Goal: Task Accomplishment & Management: Manage account settings

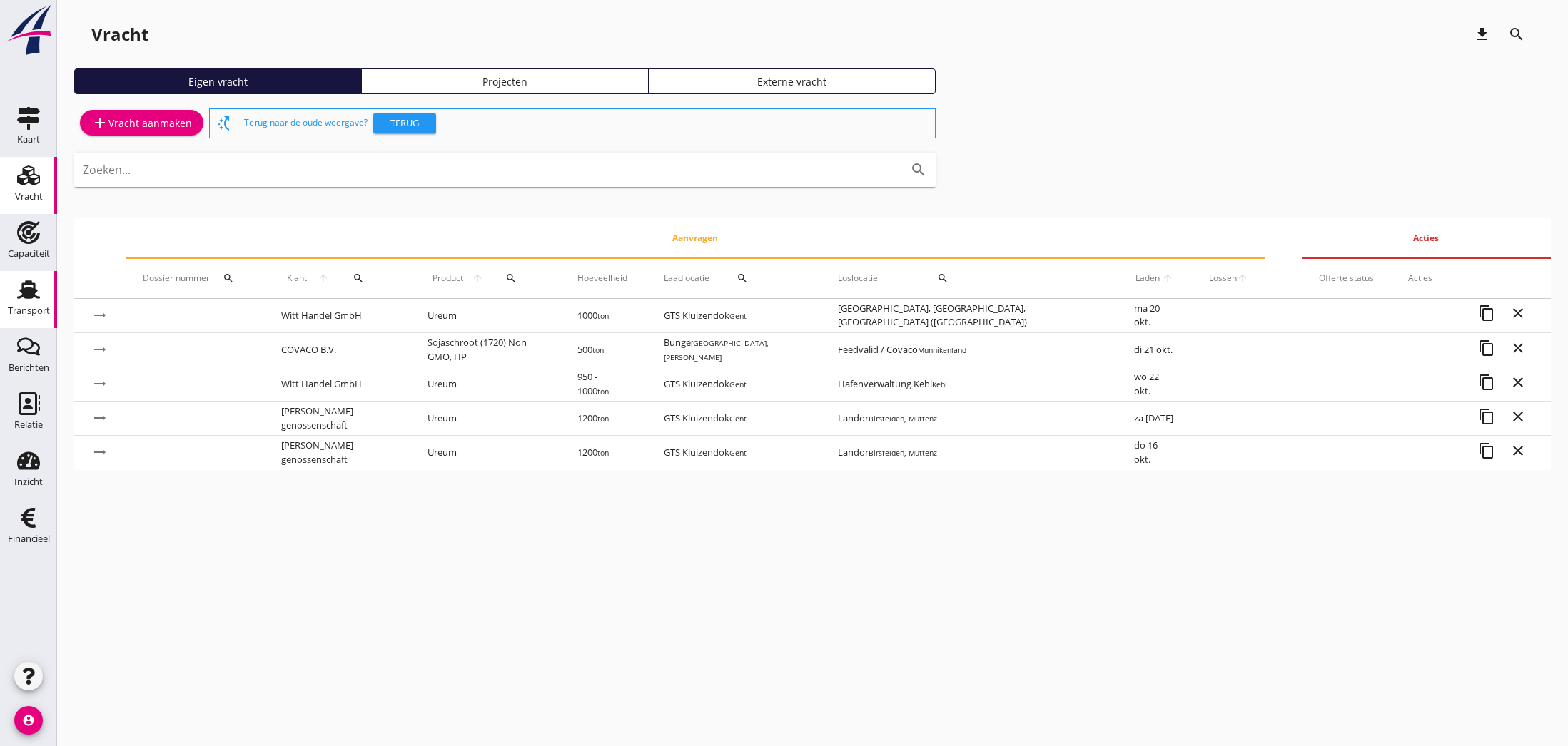
click at [30, 296] on use at bounding box center [29, 290] width 23 height 19
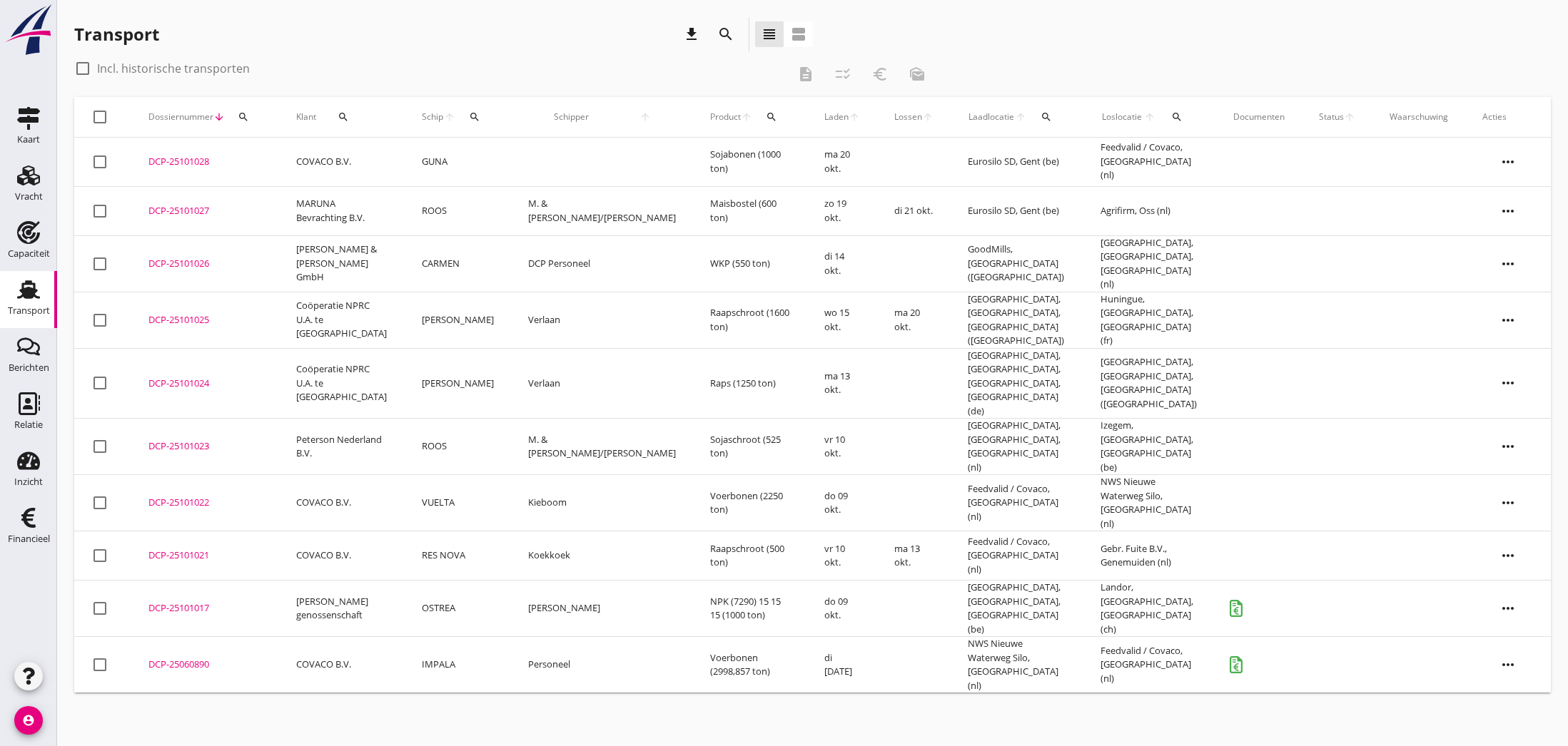
click at [176, 549] on div "DCP-25101021" at bounding box center [205, 556] width 114 height 14
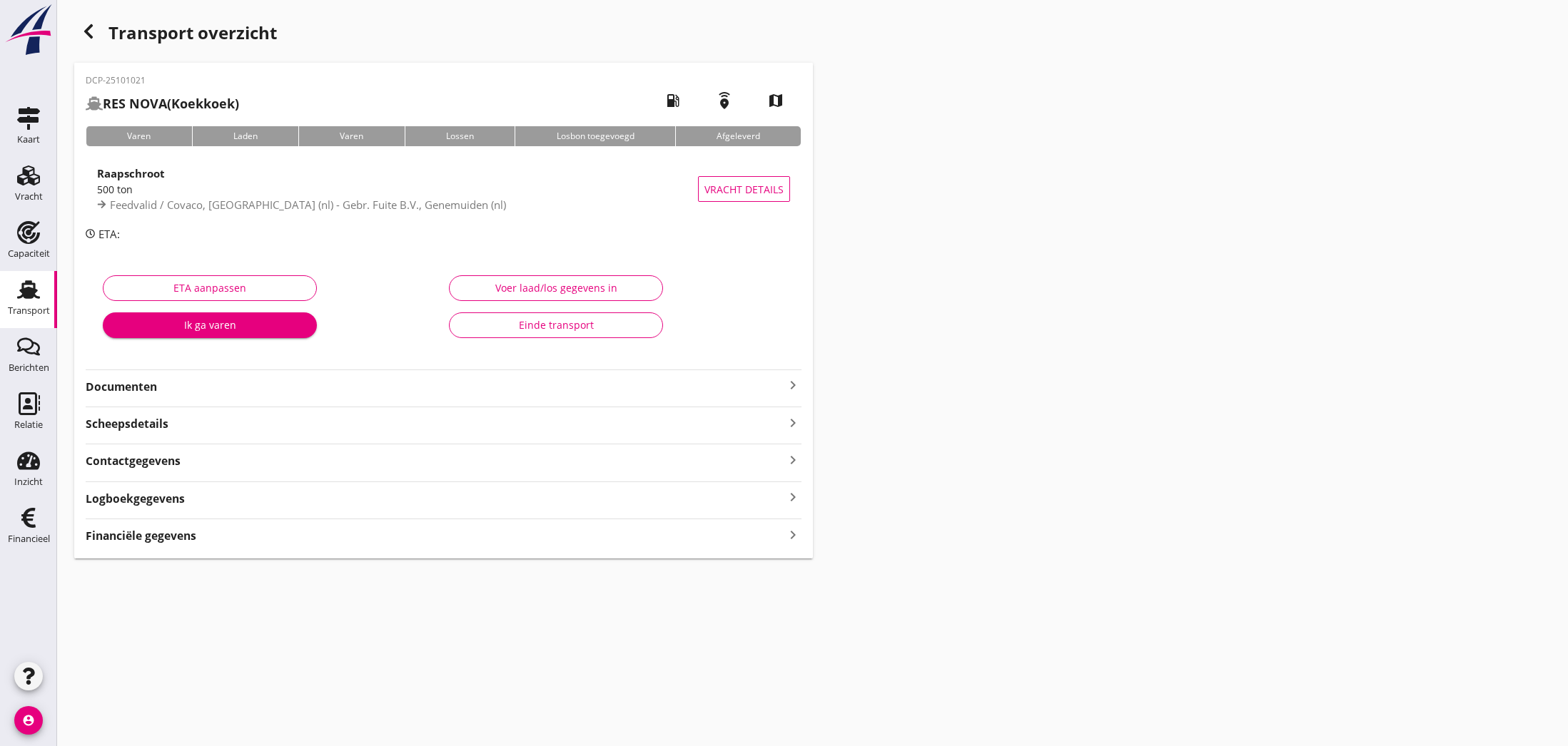
click at [790, 385] on icon "keyboard_arrow_right" at bounding box center [793, 385] width 17 height 17
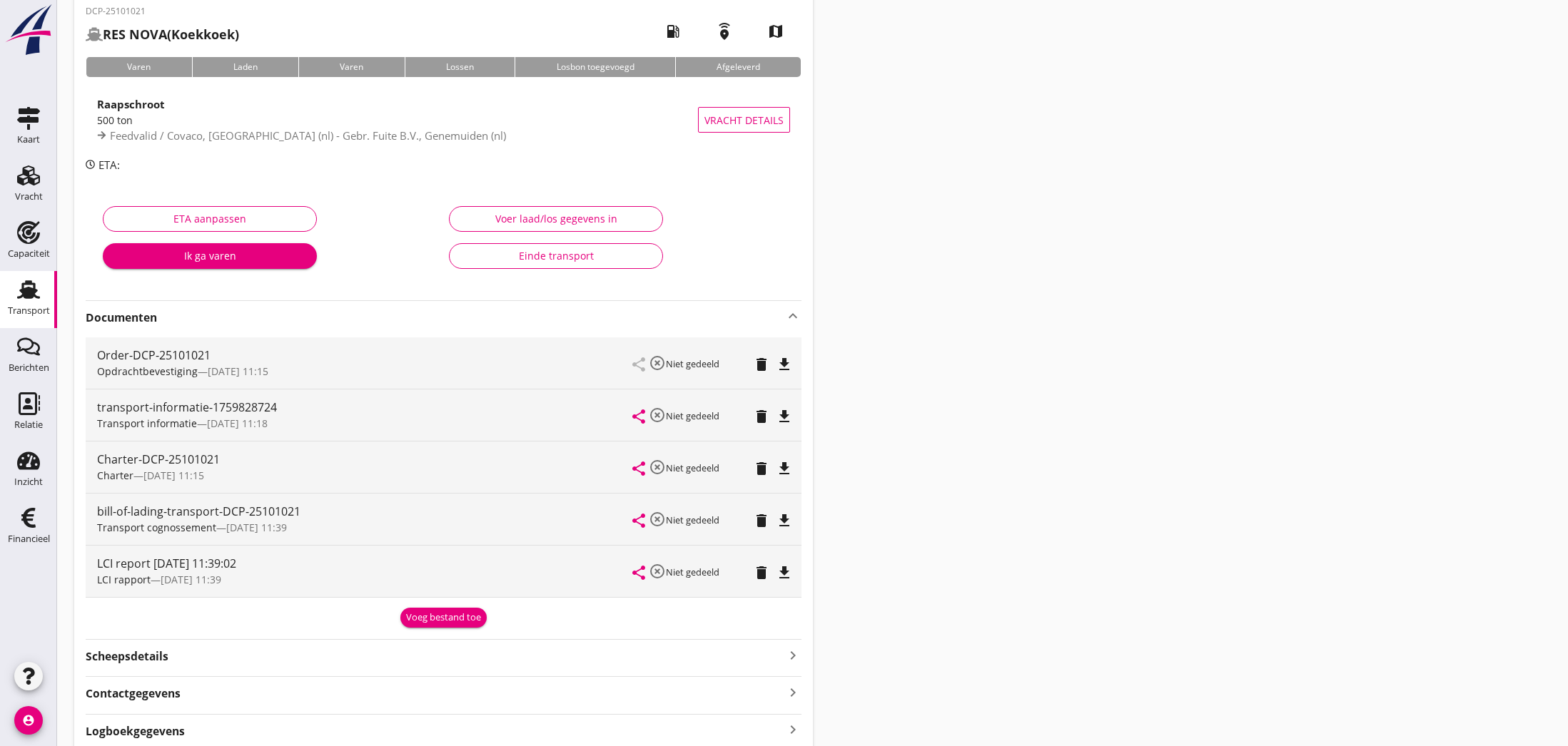
scroll to position [73, 0]
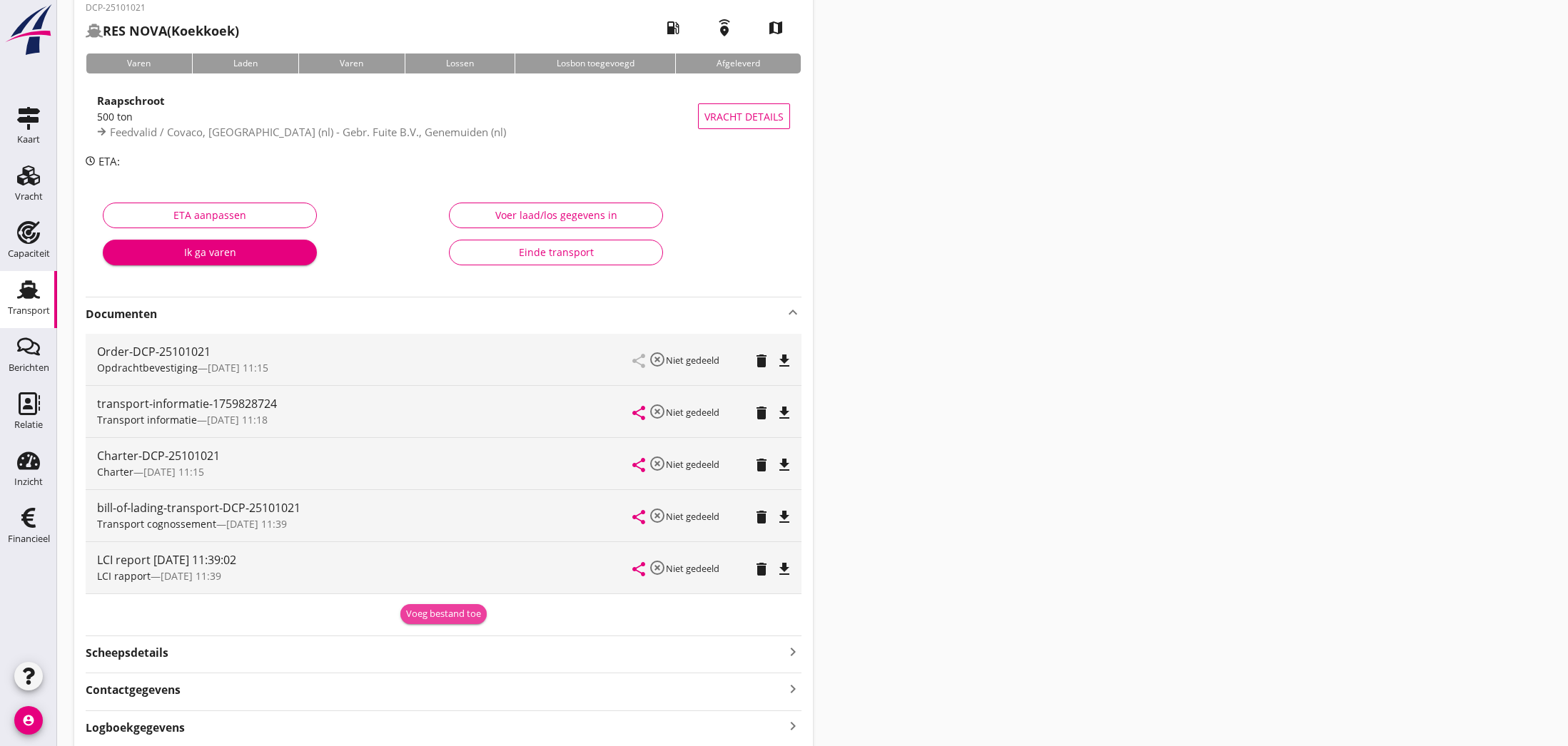
click at [439, 613] on div "Voeg bestand toe" at bounding box center [443, 614] width 75 height 14
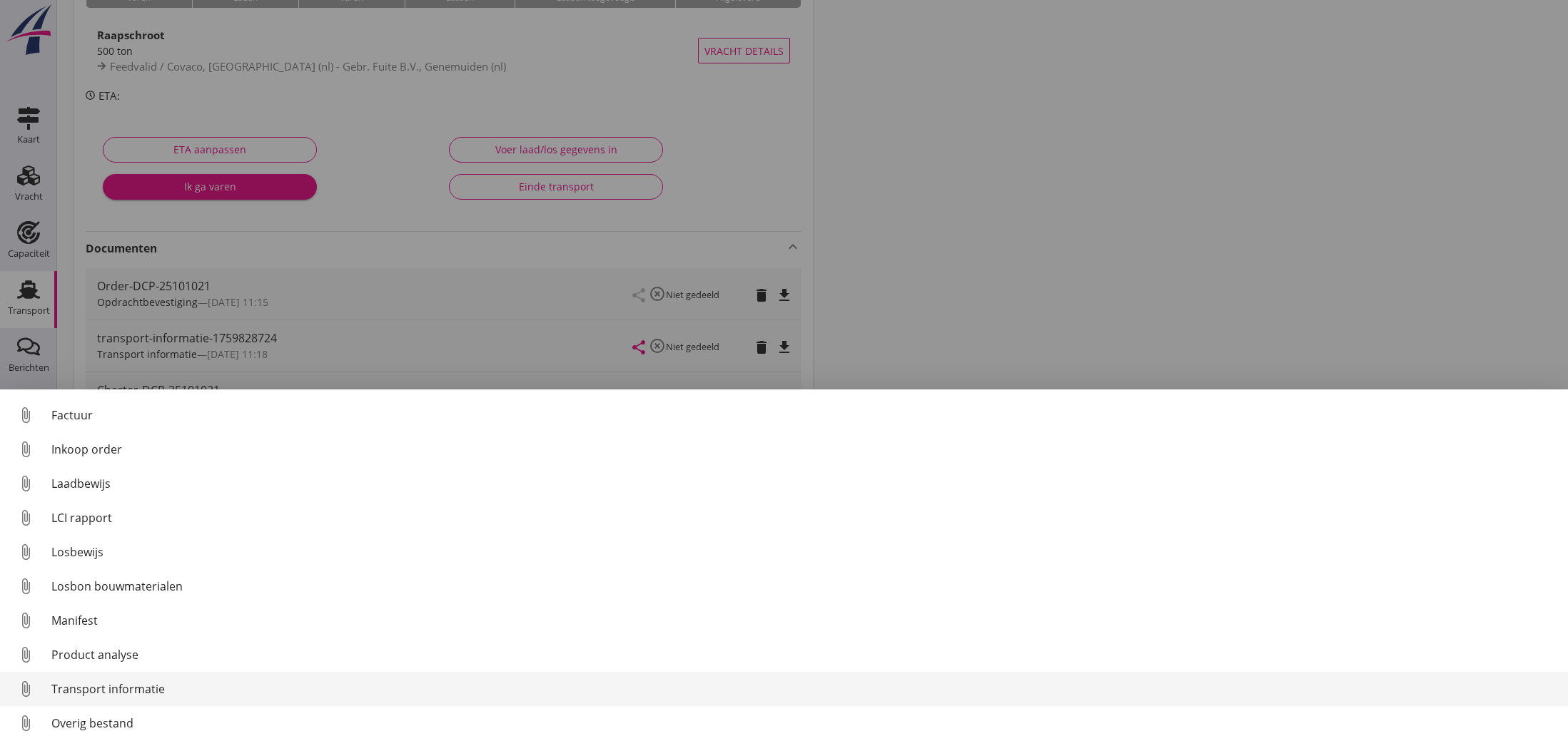
scroll to position [158, 0]
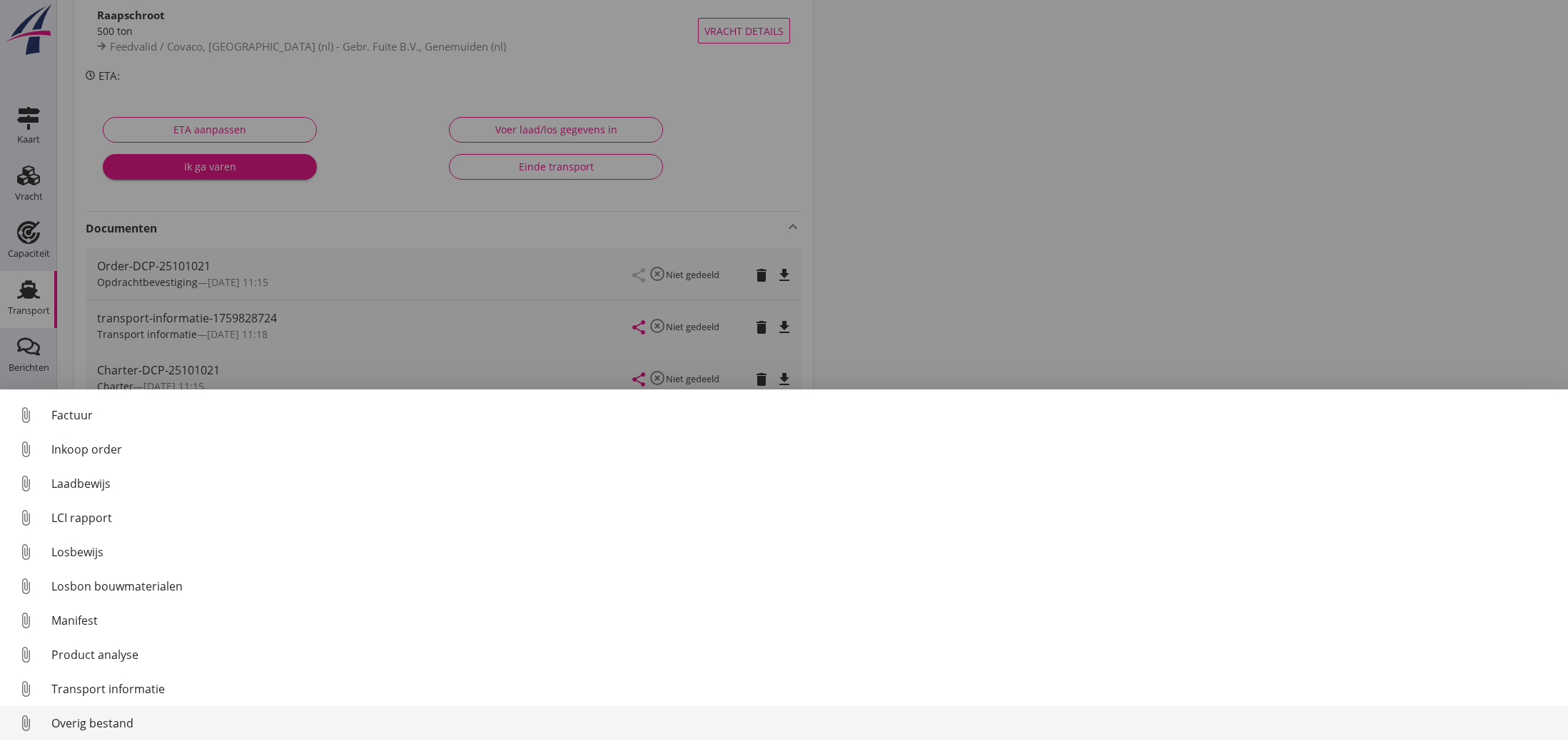
click at [67, 719] on div "Overig bestand" at bounding box center [804, 724] width 1505 height 17
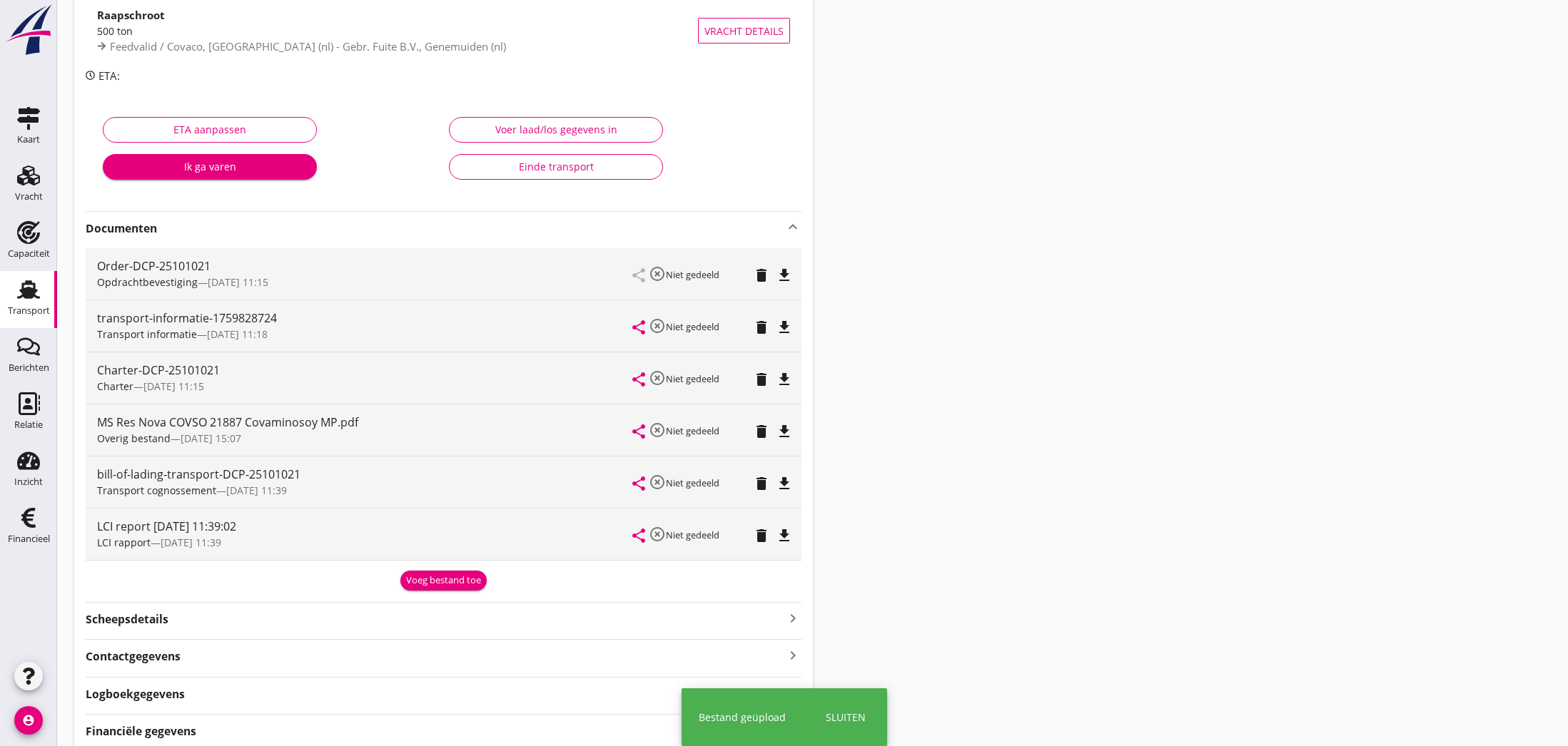
click at [444, 540] on div "LCI rapport — [DATE] 11:39" at bounding box center [365, 542] width 536 height 15
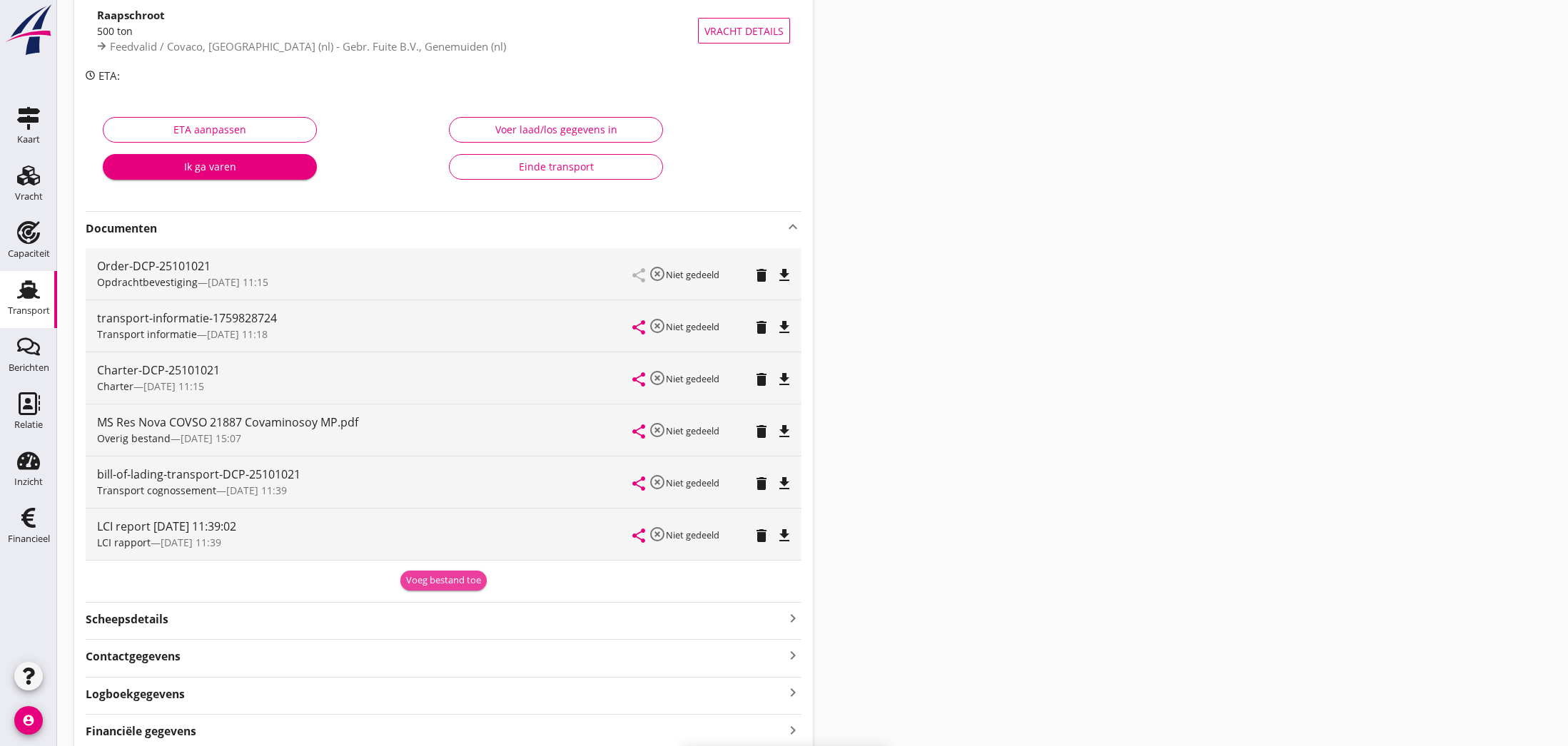
scroll to position [160, 0]
click at [441, 577] on div "Voeg bestand toe" at bounding box center [443, 578] width 75 height 14
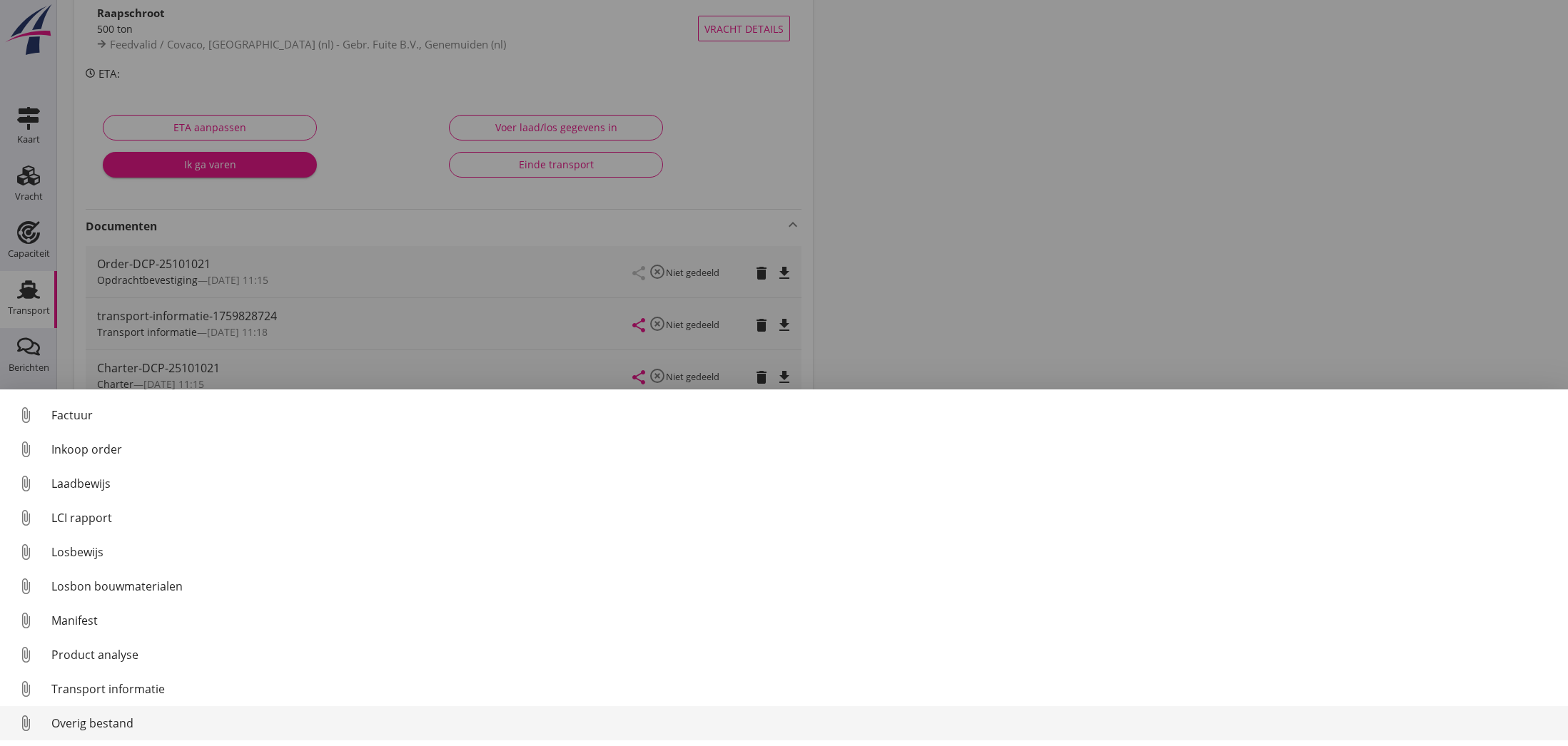
click at [94, 725] on div "Overig bestand" at bounding box center [804, 724] width 1505 height 17
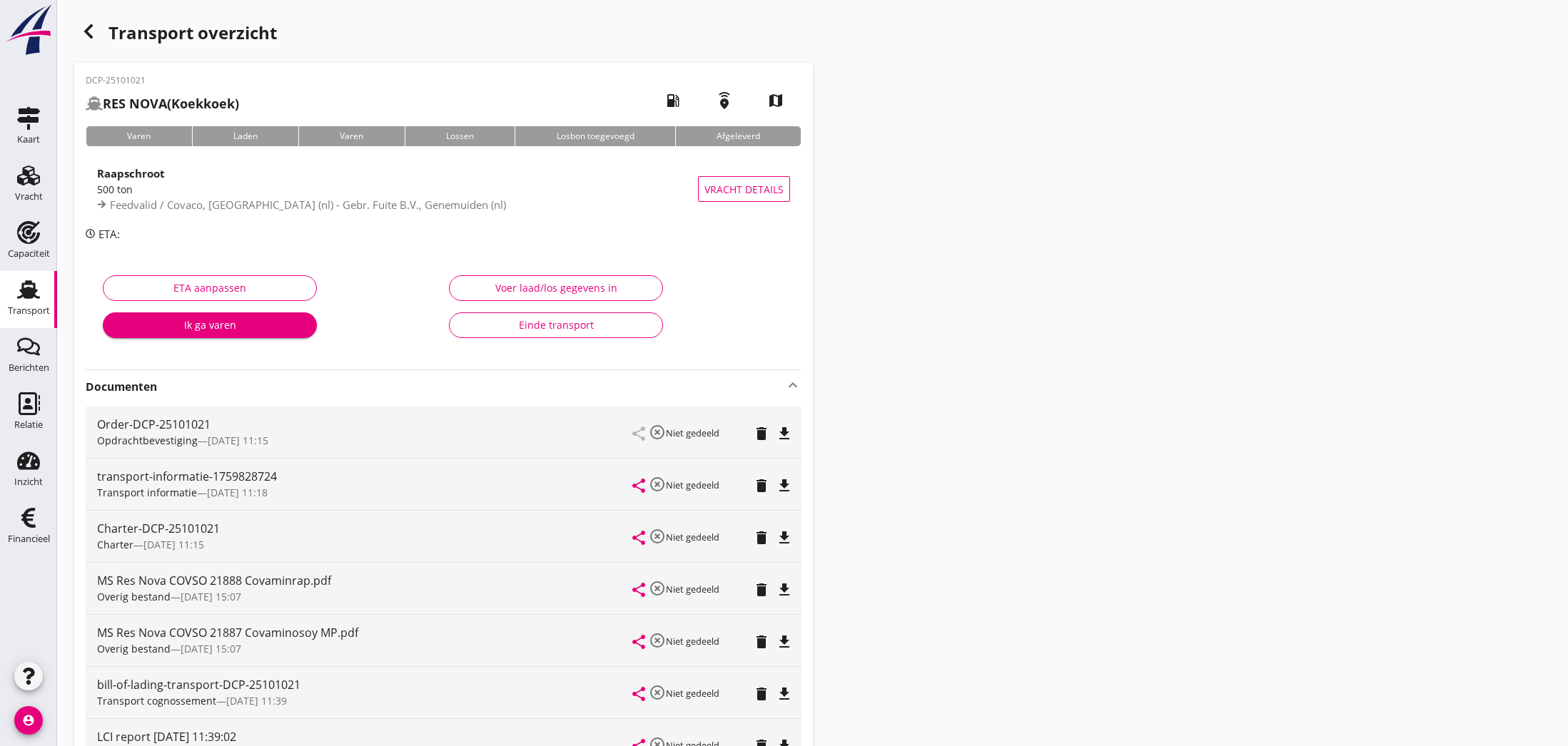
scroll to position [0, 0]
click at [34, 177] on icon "Vracht" at bounding box center [29, 176] width 23 height 23
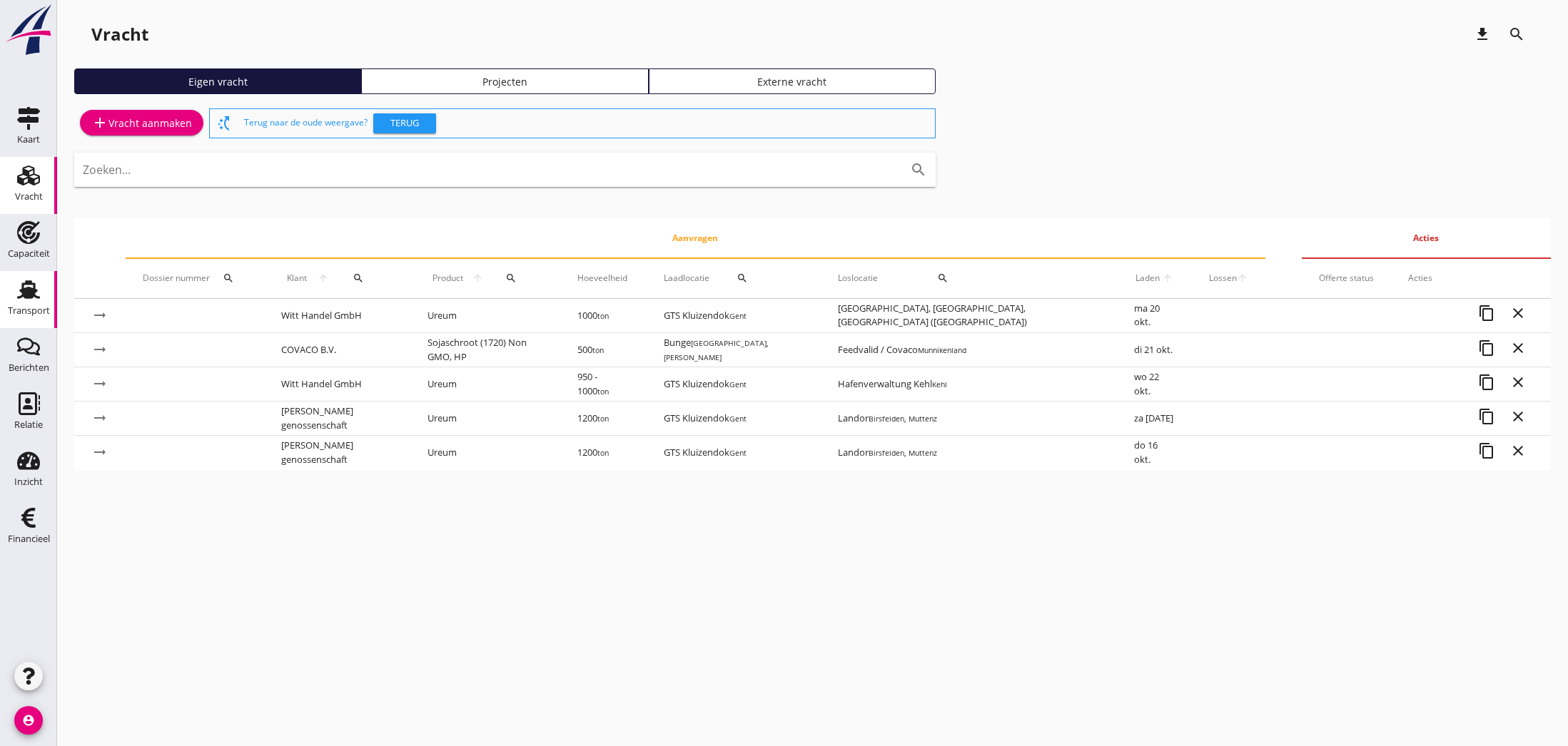
click at [29, 293] on use at bounding box center [29, 290] width 23 height 19
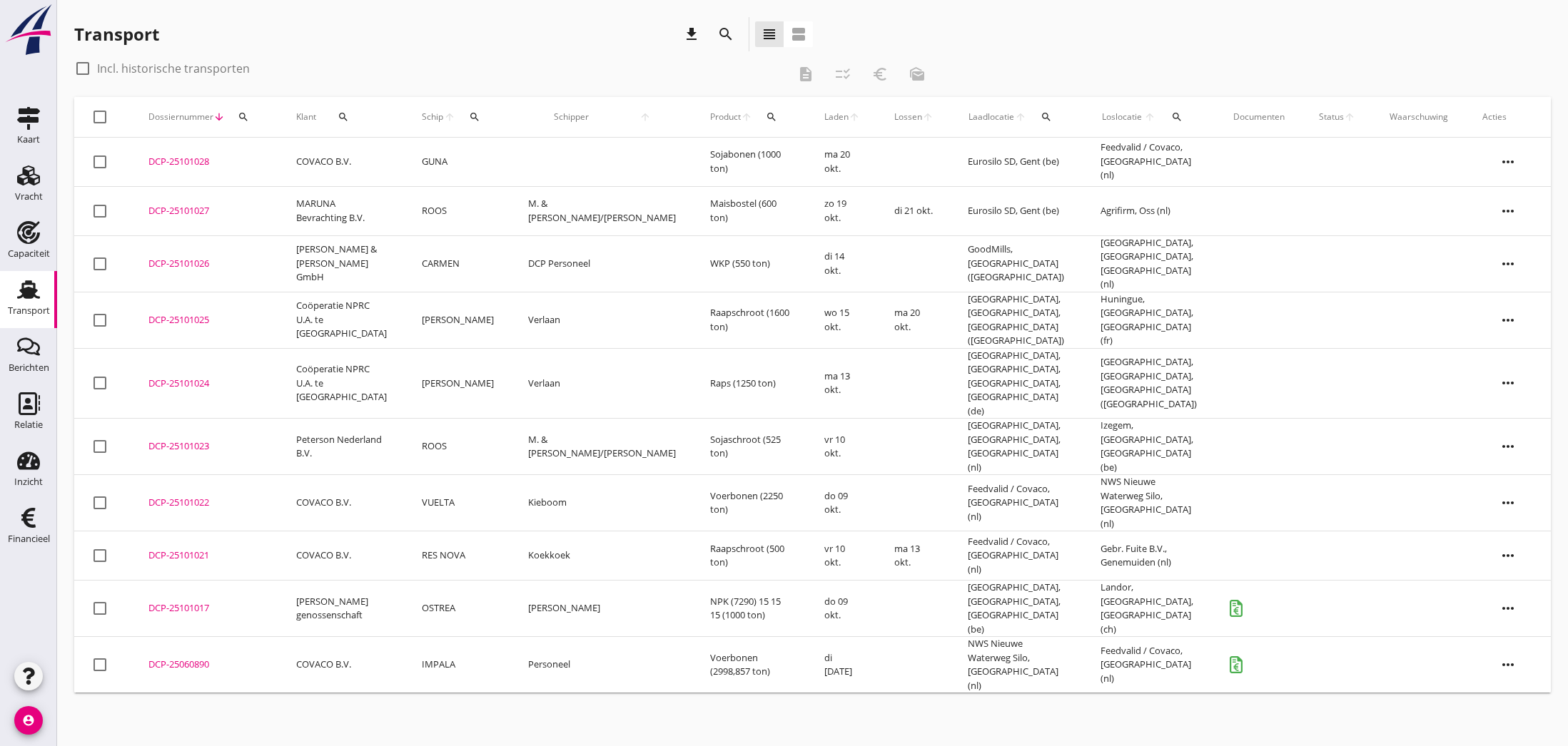
click at [453, 159] on td "GUNA" at bounding box center [457, 162] width 106 height 49
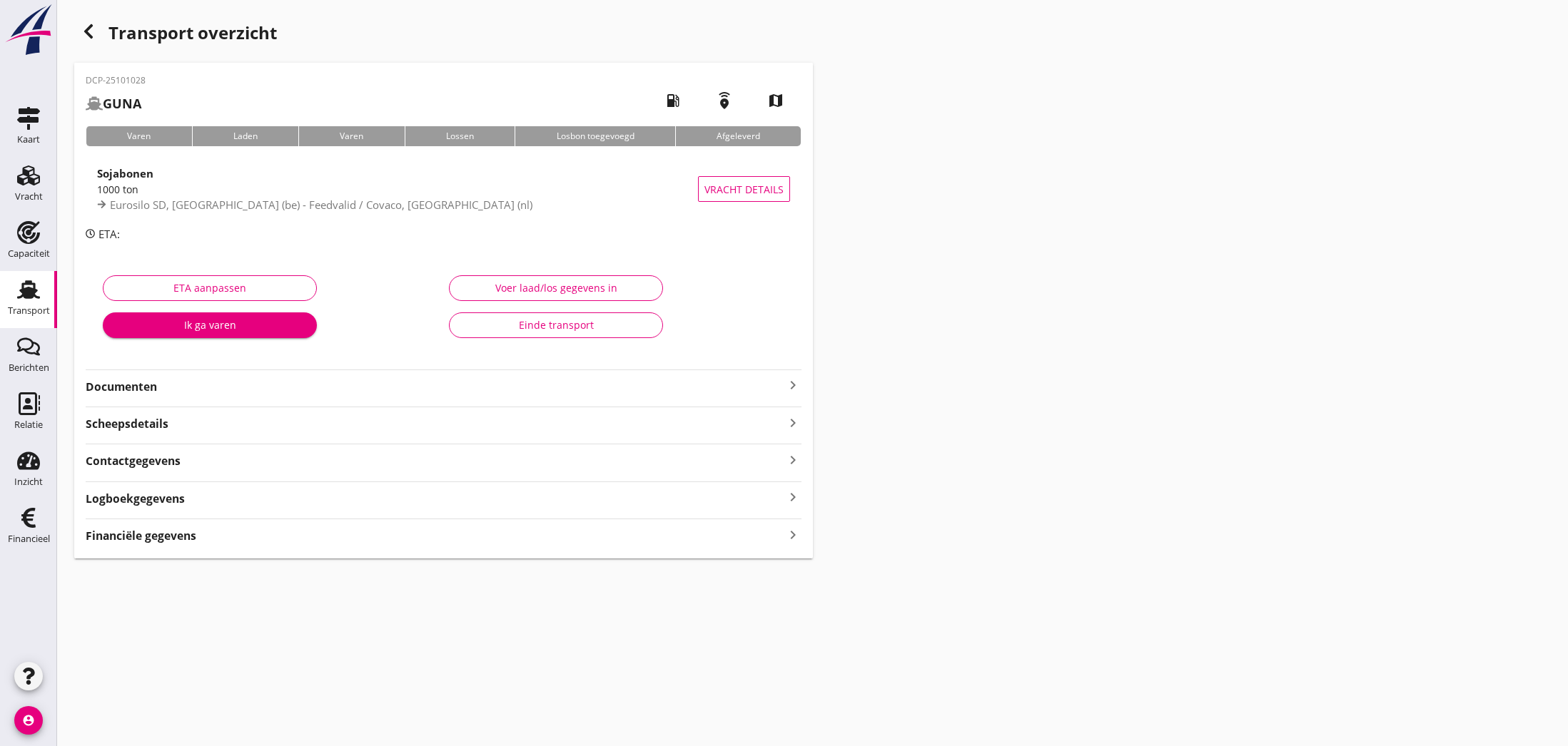
click at [786, 383] on icon "keyboard_arrow_right" at bounding box center [793, 385] width 17 height 17
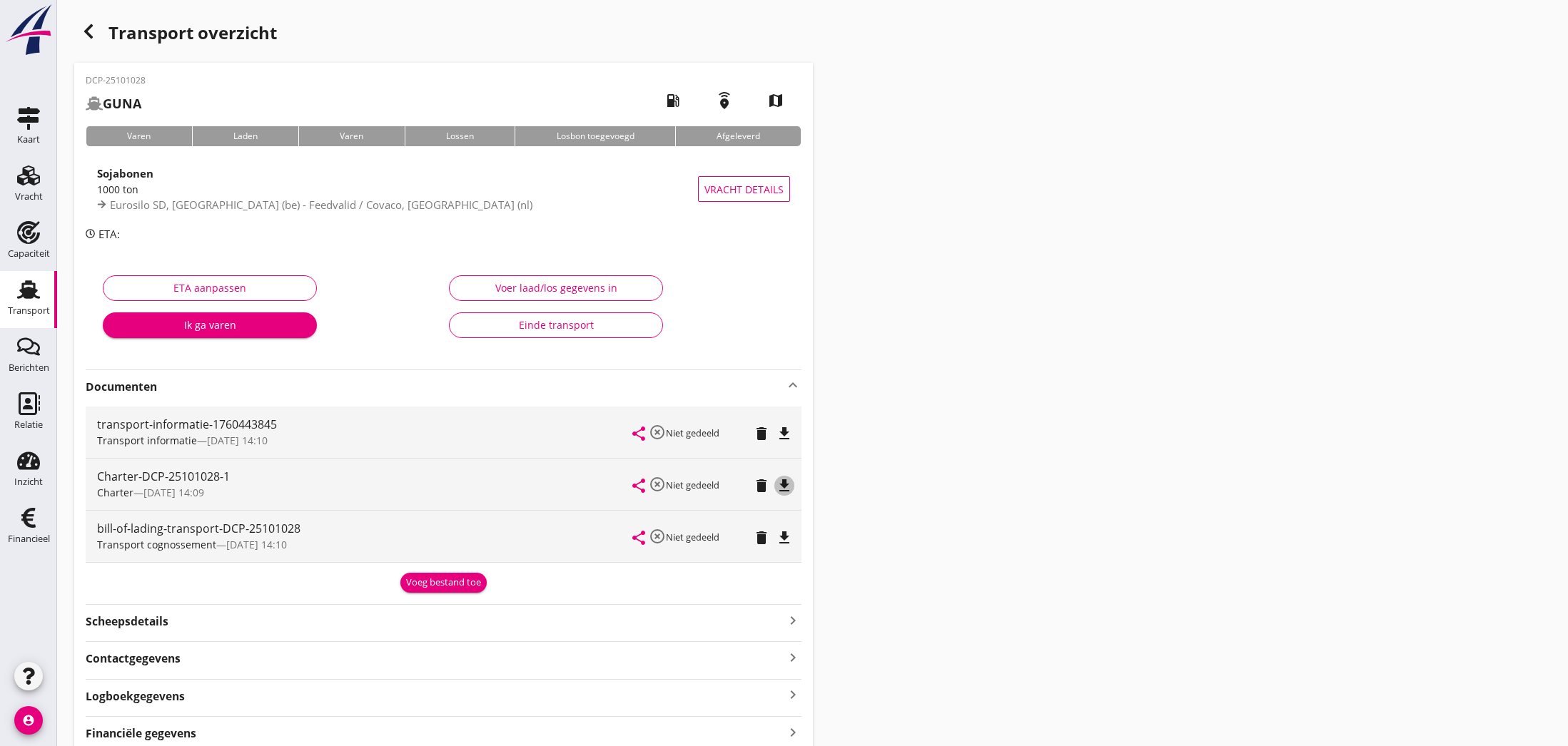
click at [781, 488] on icon "file_download" at bounding box center [784, 486] width 17 height 17
click at [783, 488] on icon "open_in_browser" at bounding box center [784, 486] width 17 height 17
click at [90, 32] on icon "button" at bounding box center [88, 32] width 17 height 17
